Goal: Task Accomplishment & Management: Use online tool/utility

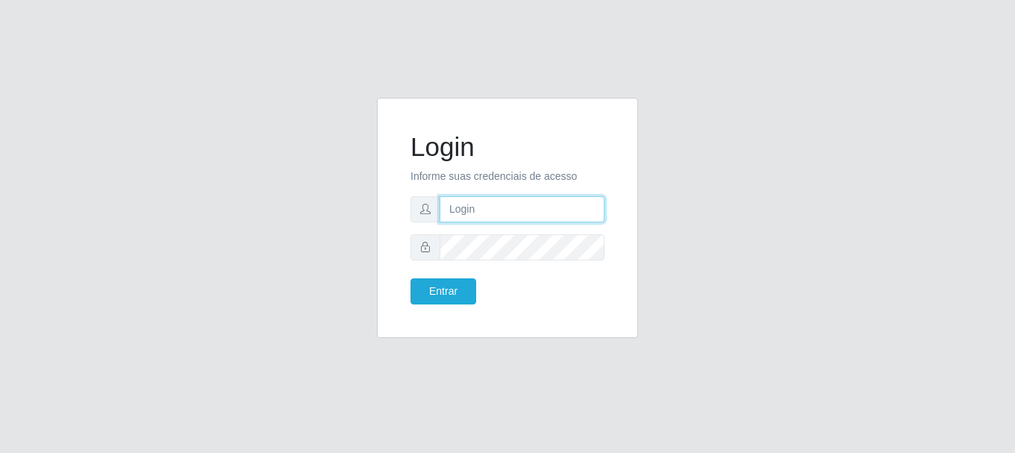
click at [458, 214] on input "text" at bounding box center [521, 209] width 165 height 26
type input "[EMAIL_ADDRESS][DOMAIN_NAME]"
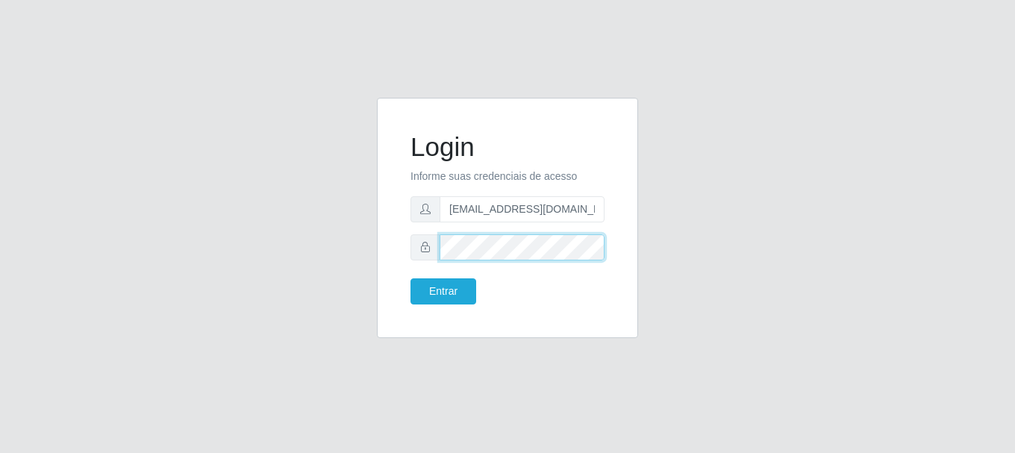
click at [410, 278] on button "Entrar" at bounding box center [443, 291] width 66 height 26
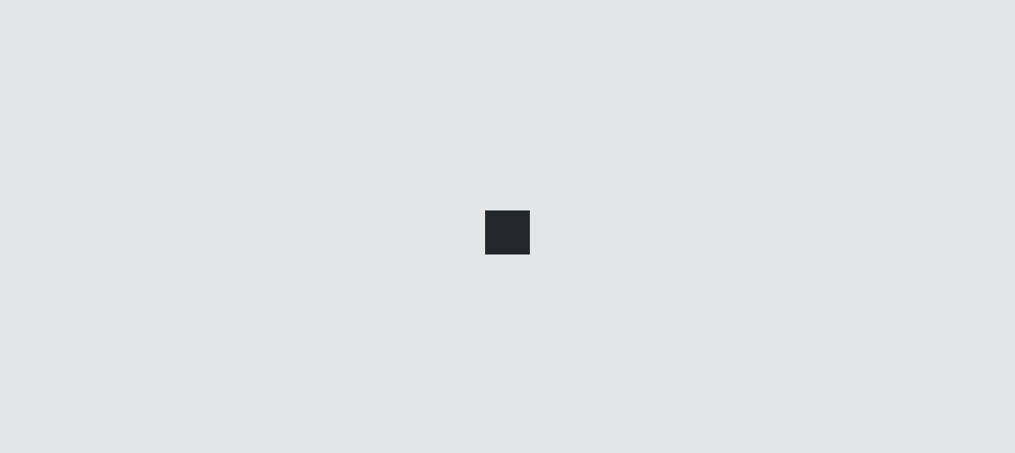
click at [455, 287] on main at bounding box center [581, 228] width 865 height 374
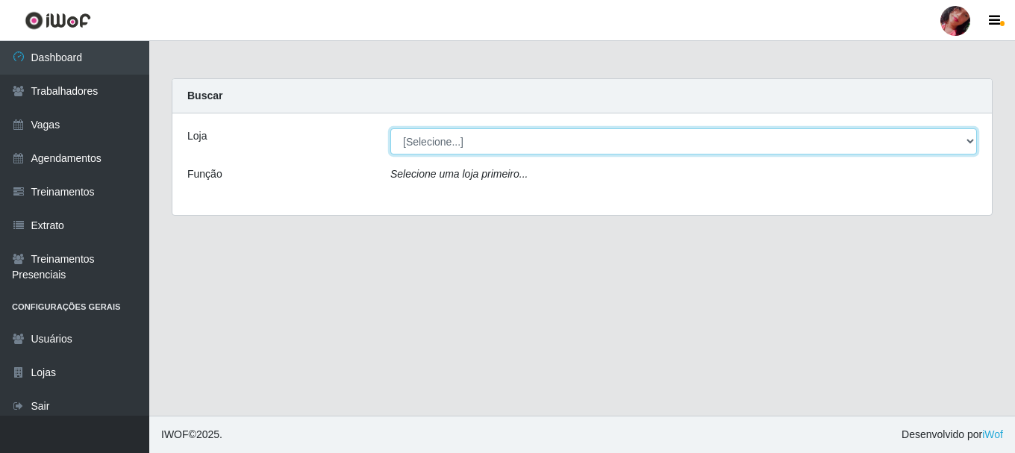
click at [484, 142] on select "[Selecione...] Supermercado [GEOGRAPHIC_DATA]" at bounding box center [683, 141] width 586 height 26
select select "165"
click at [390, 128] on select "[Selecione...] Supermercado [GEOGRAPHIC_DATA]" at bounding box center [683, 141] width 586 height 26
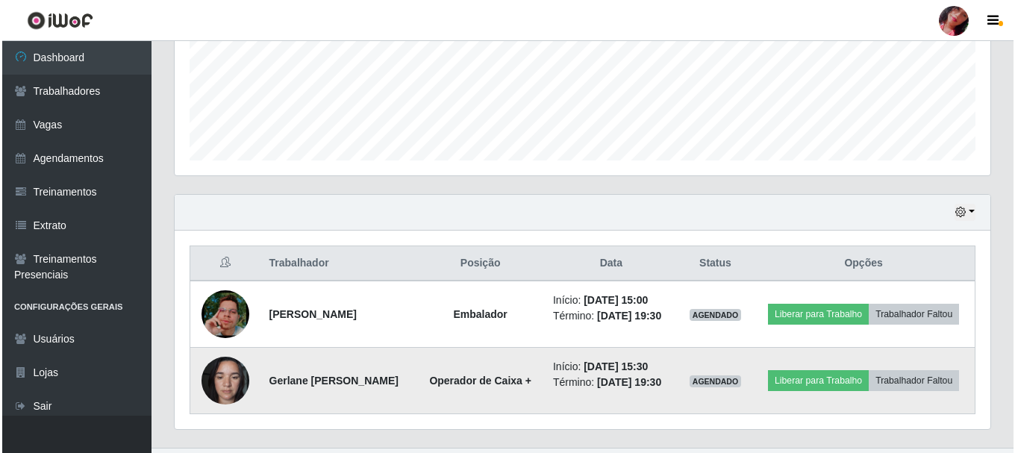
scroll to position [377, 0]
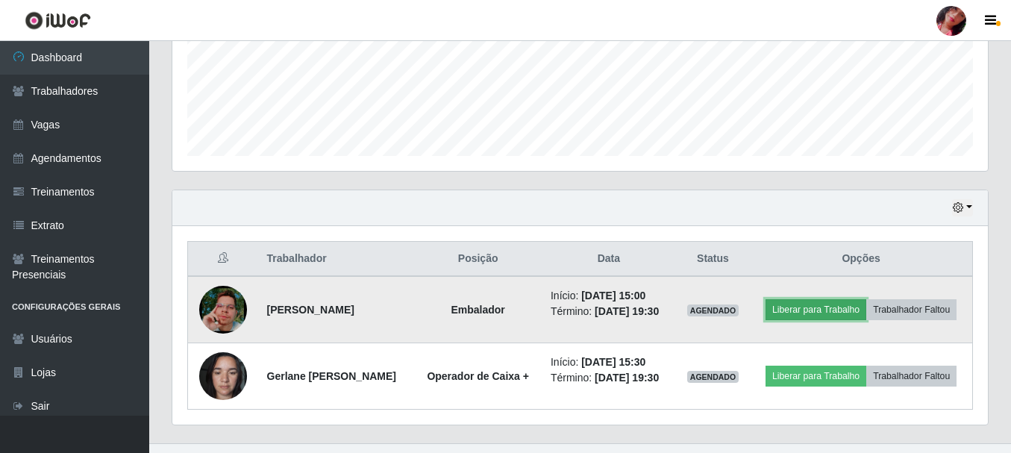
click at [801, 313] on button "Liberar para Trabalho" at bounding box center [815, 309] width 101 height 21
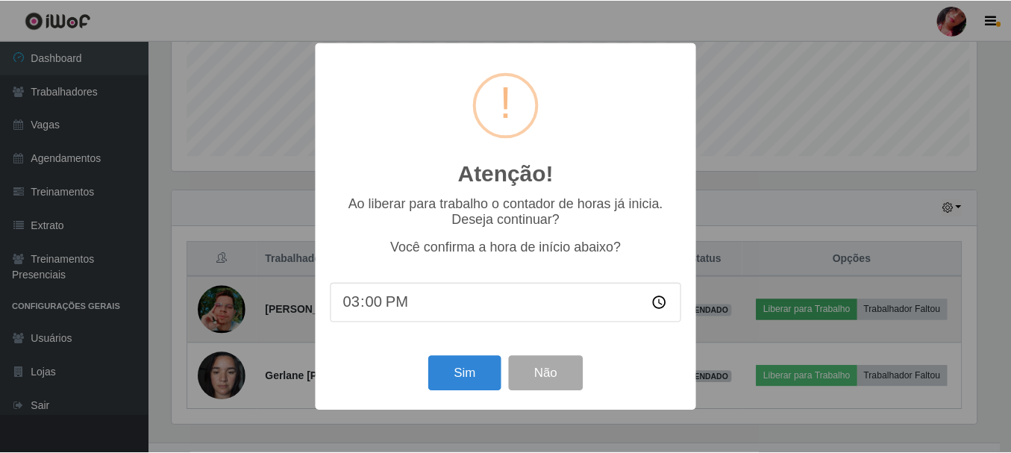
scroll to position [310, 808]
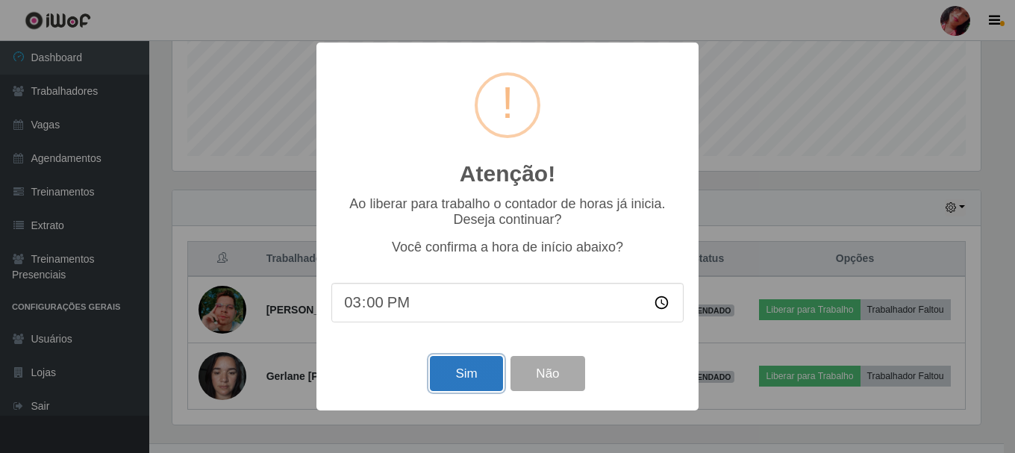
click at [446, 372] on button "Sim" at bounding box center [466, 373] width 72 height 35
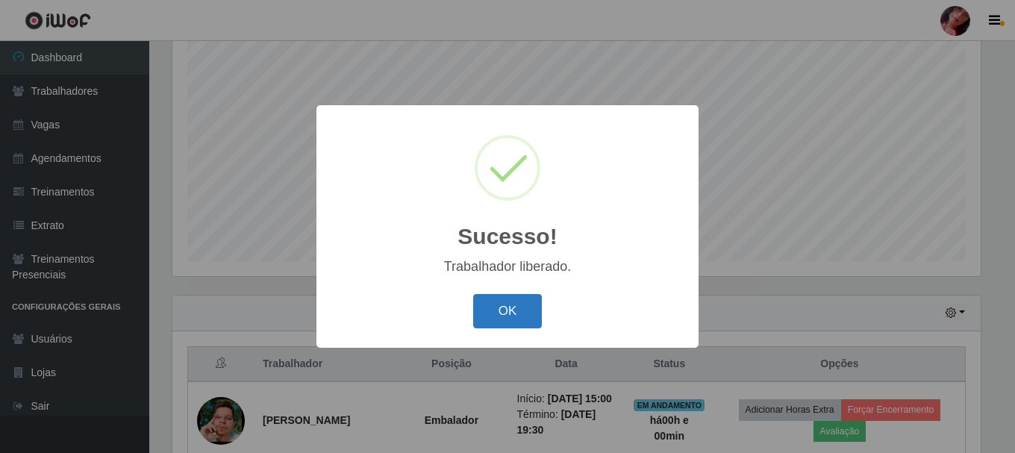
click at [485, 313] on button "OK" at bounding box center [507, 311] width 69 height 35
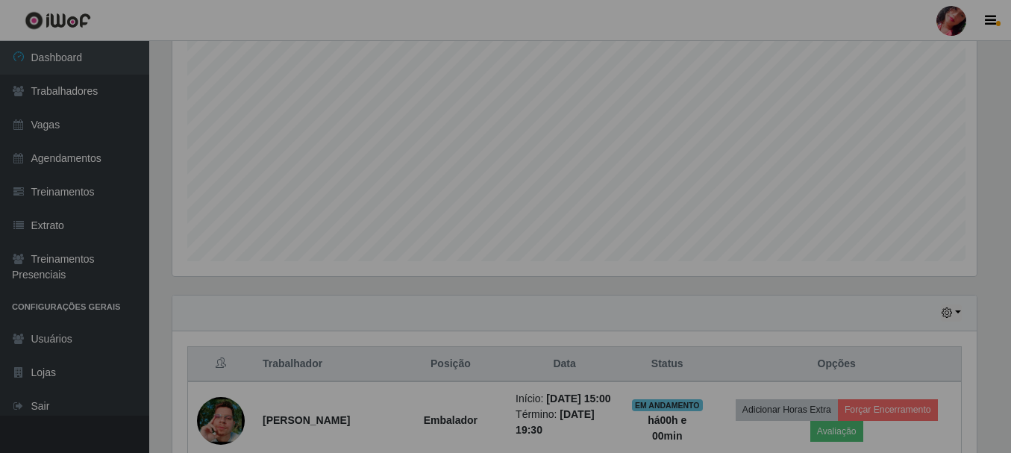
scroll to position [310, 815]
